Goal: Task Accomplishment & Management: Manage account settings

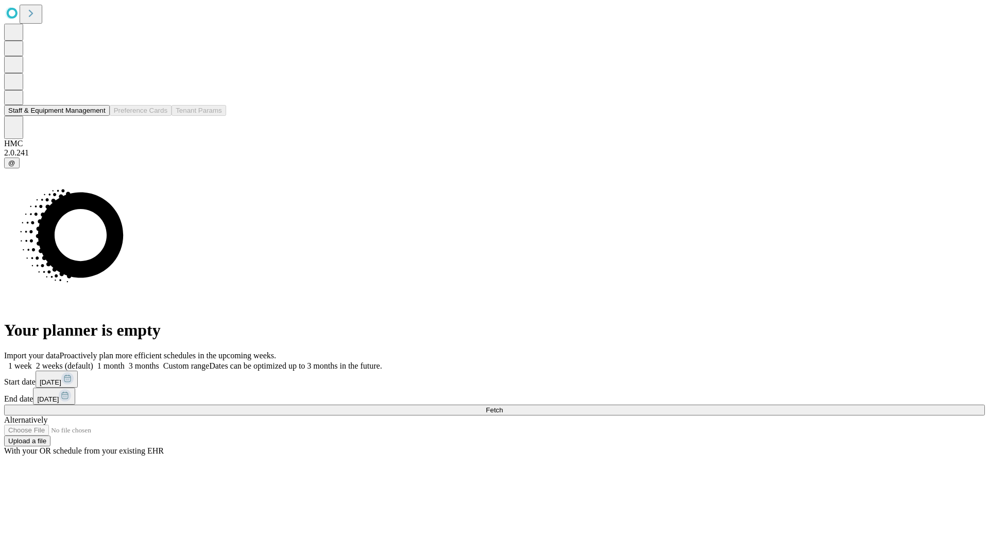
click at [96, 116] on button "Staff & Equipment Management" at bounding box center [57, 110] width 106 height 11
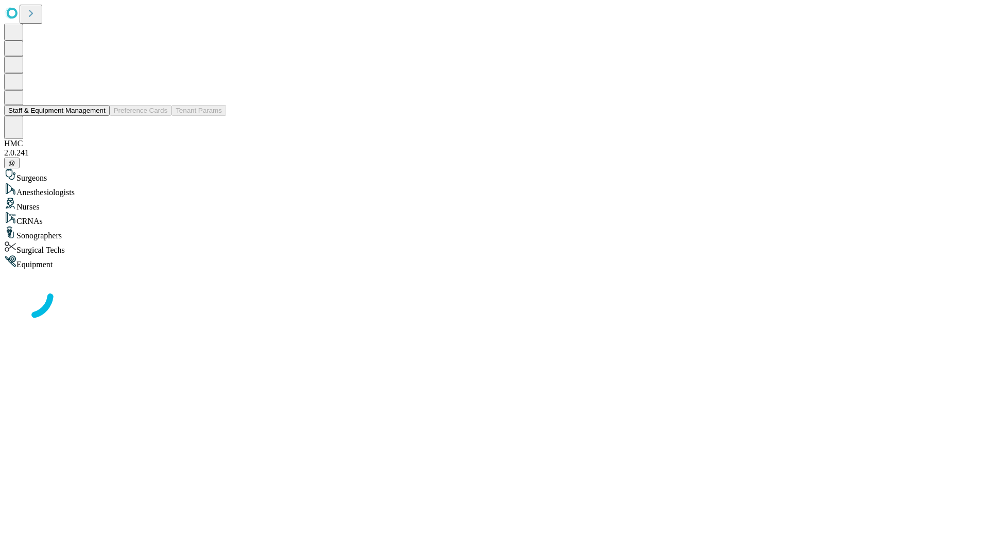
click at [98, 116] on button "Staff & Equipment Management" at bounding box center [57, 110] width 106 height 11
